Goal: Transaction & Acquisition: Purchase product/service

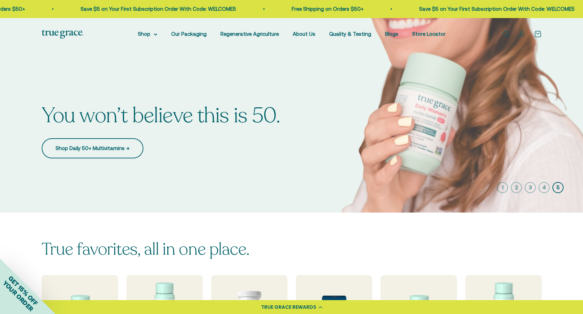
click at [87, 148] on link "Shop Daily 50+ Multivitamins →" at bounding box center [93, 148] width 102 height 20
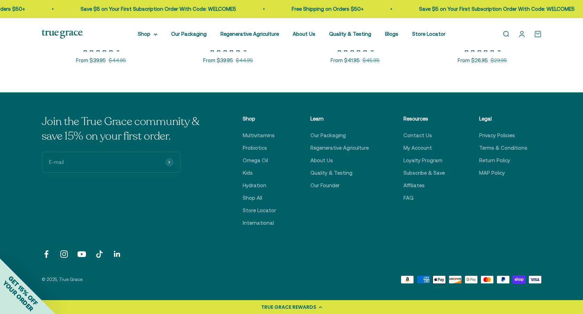
scroll to position [447, 0]
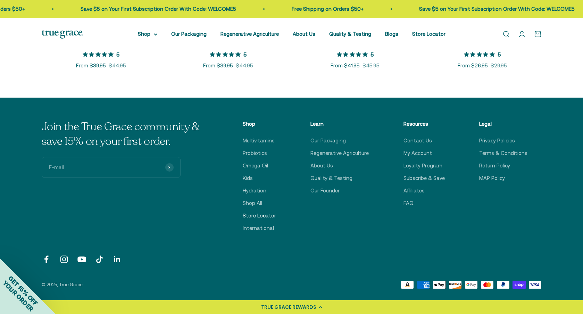
click at [268, 216] on link "Store Locator" at bounding box center [259, 215] width 33 height 8
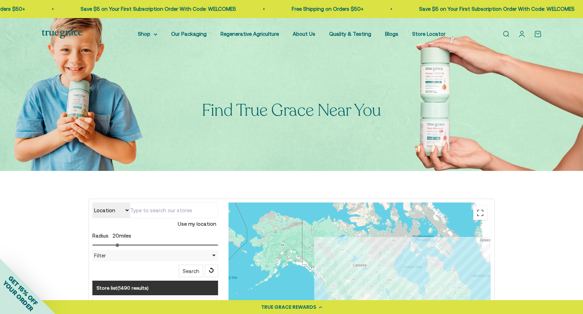
scroll to position [40, 0]
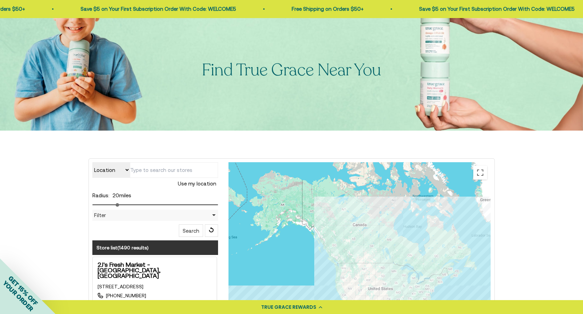
type input "13843 S 41st Pl, Phoenix, AZ 85044, USA"
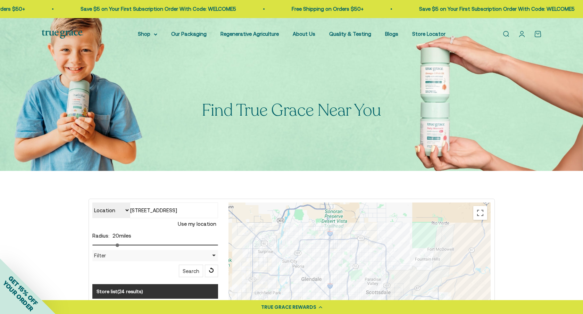
scroll to position [0, 0]
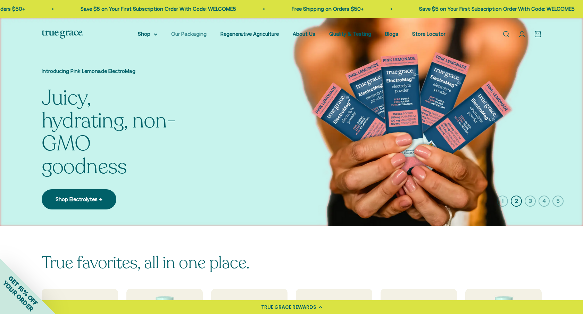
click at [190, 31] on link "Our Packaging" at bounding box center [188, 34] width 35 height 6
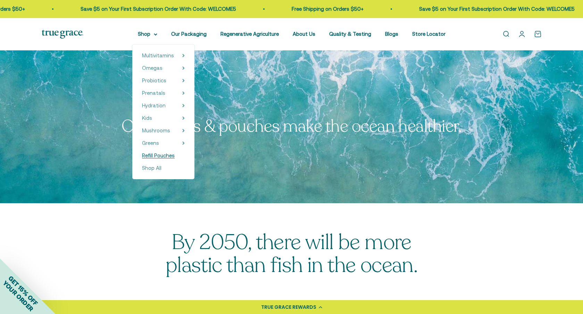
click at [152, 152] on span "Refill Pouches" at bounding box center [158, 155] width 33 height 8
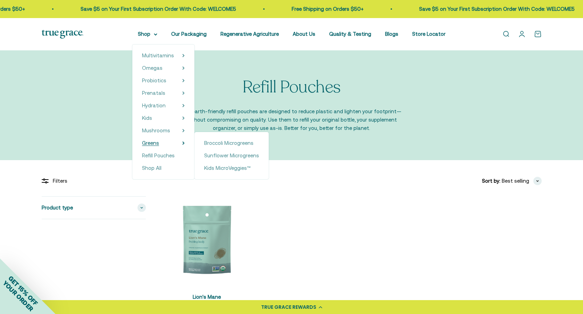
click at [147, 141] on span "Greens" at bounding box center [150, 143] width 17 height 6
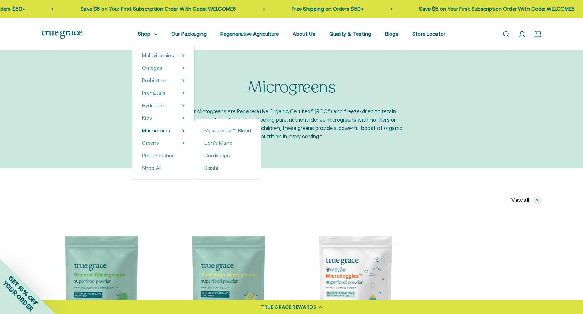
click at [148, 131] on span "Mushrooms" at bounding box center [156, 130] width 28 height 6
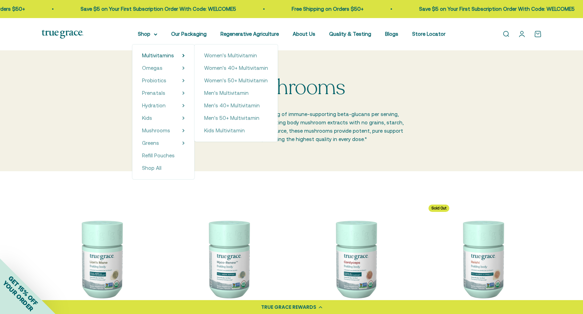
scroll to position [0, 0]
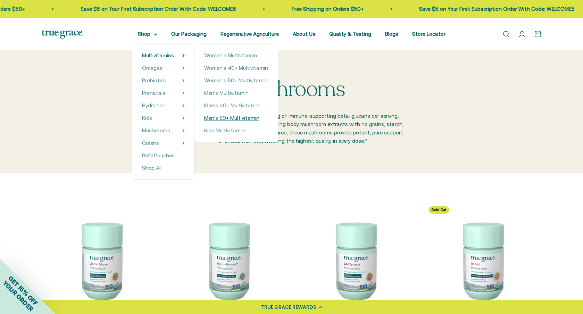
click at [231, 116] on span "Men's 50+ Multivitamin" at bounding box center [231, 118] width 55 height 6
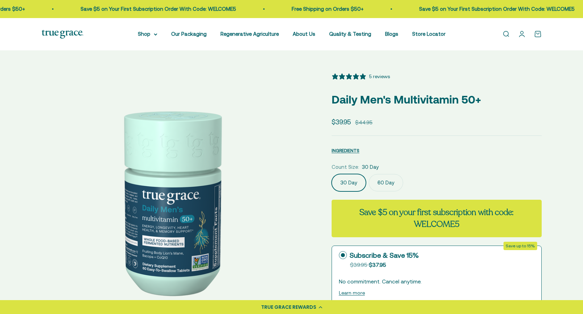
select select "3"
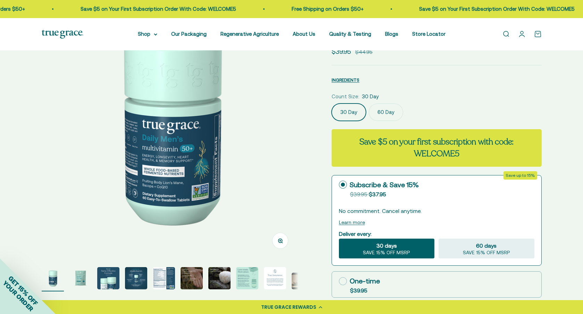
scroll to position [72, 0]
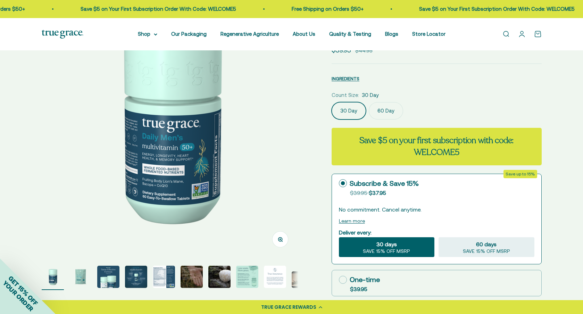
click at [109, 277] on img "Go to item 3" at bounding box center [108, 276] width 22 height 22
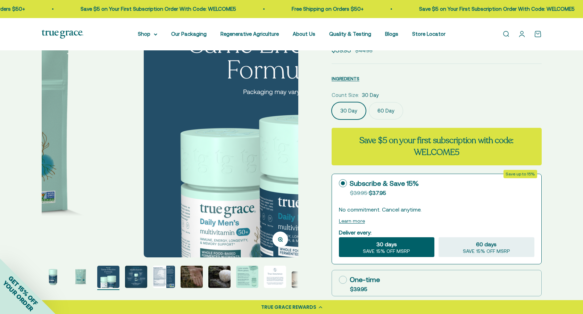
scroll to position [0, 529]
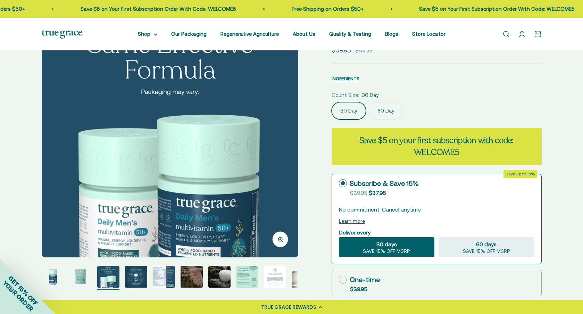
click at [135, 277] on img "Go to item 4" at bounding box center [136, 276] width 22 height 22
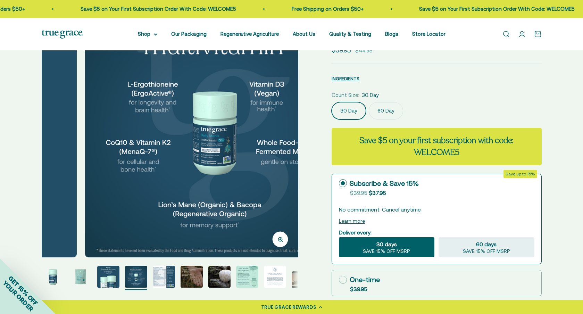
scroll to position [0, 794]
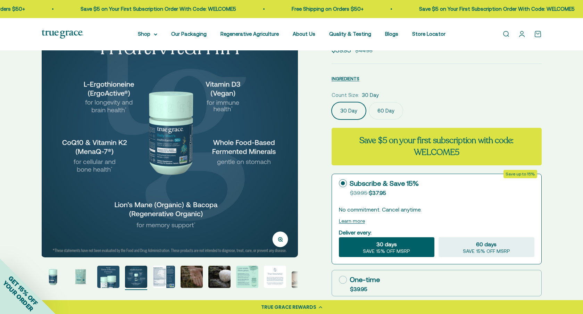
click at [192, 276] on img "Go to item 6" at bounding box center [191, 276] width 22 height 22
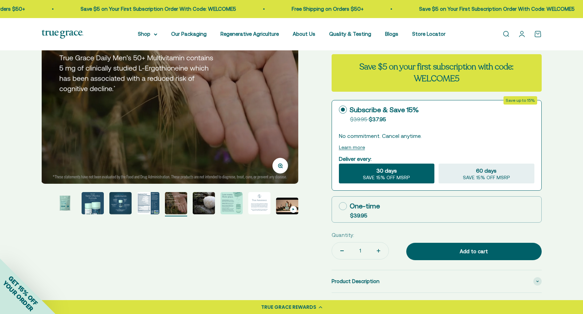
scroll to position [148, 0]
